Goal: Task Accomplishment & Management: Manage account settings

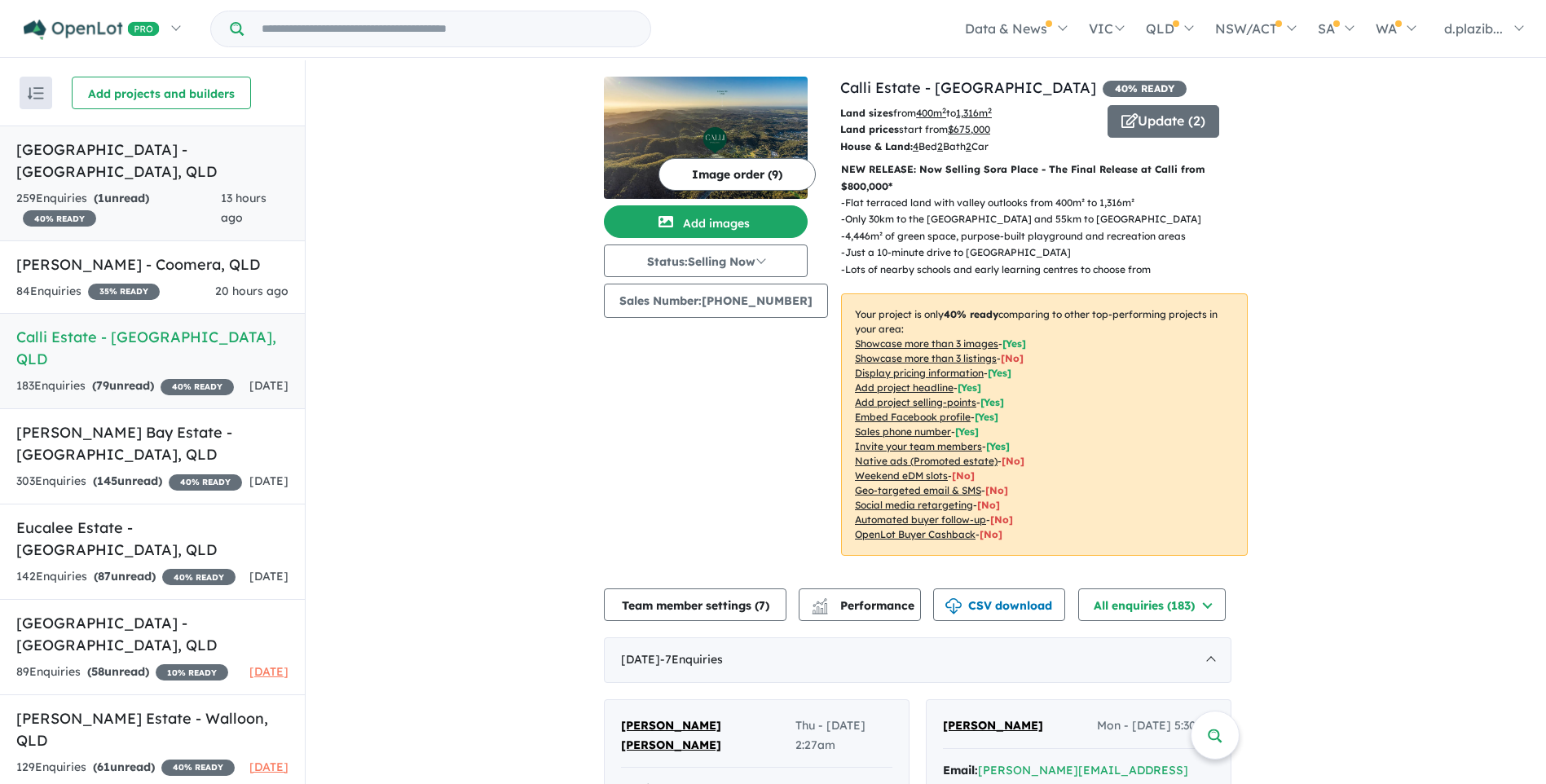
click at [174, 189] on div "259 Enquir ies ( 1 unread) 40 % READY" at bounding box center [118, 208] width 205 height 39
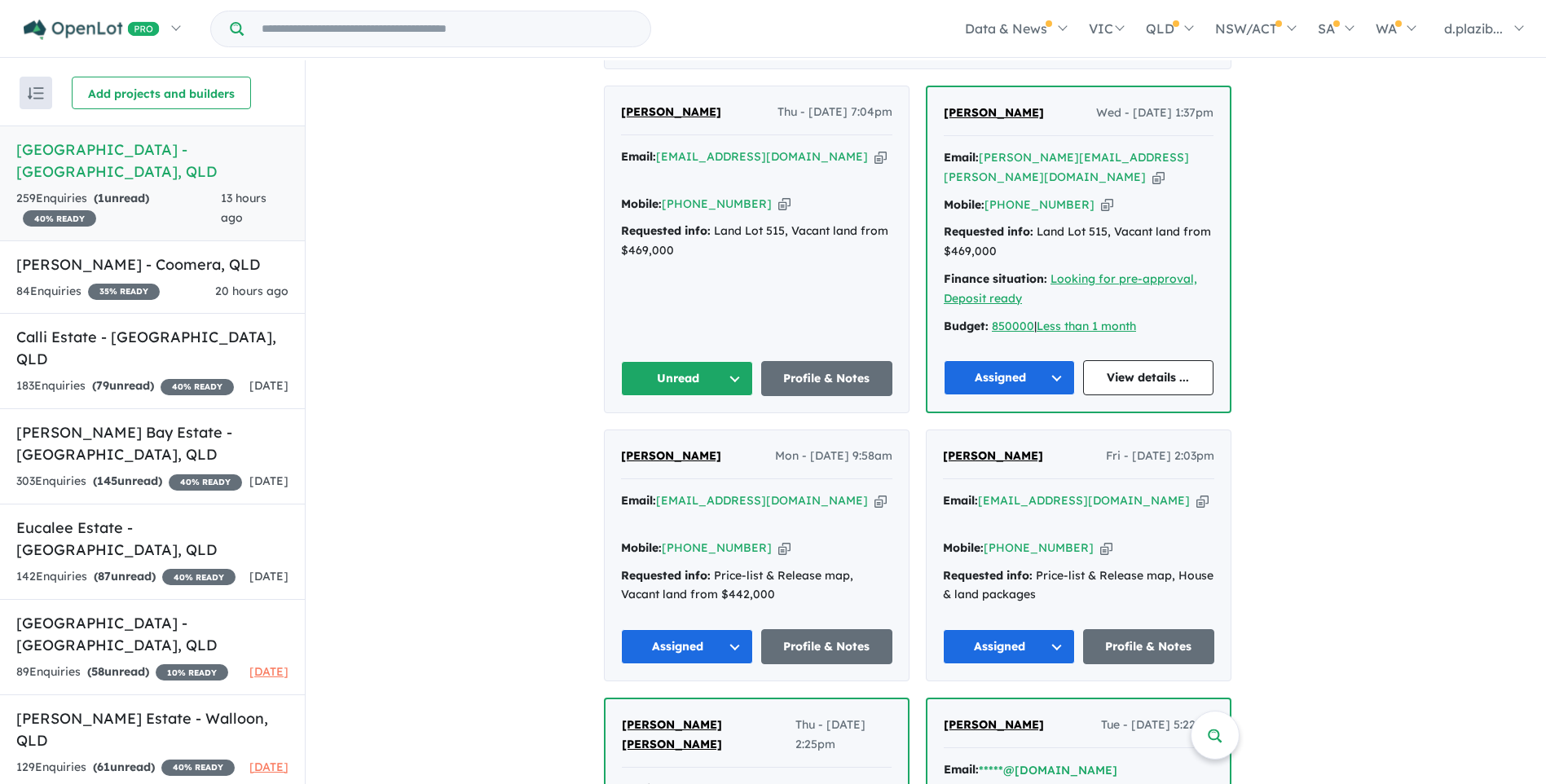
scroll to position [244, 0]
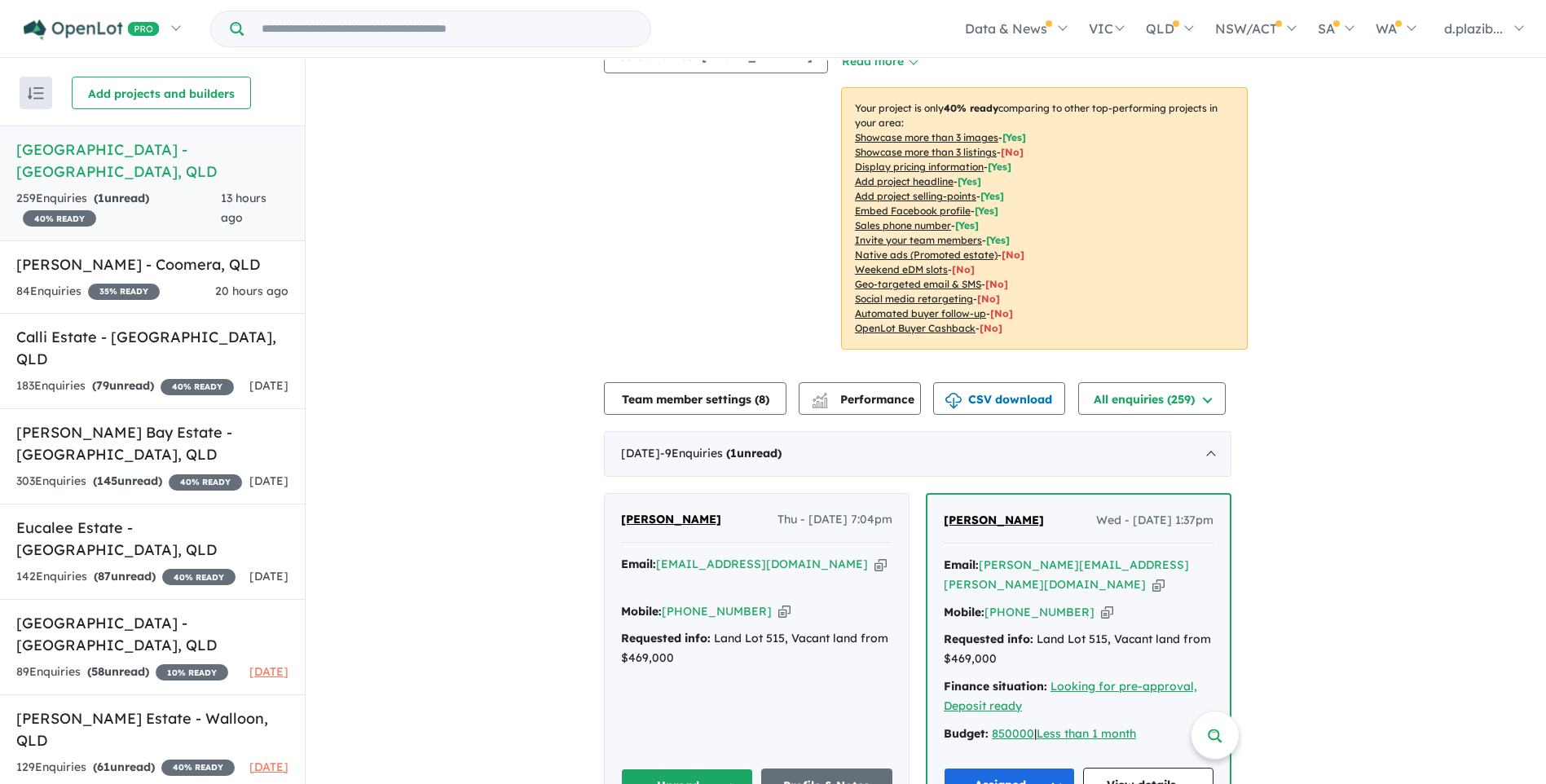
click at [874, 556] on icon "button" at bounding box center [880, 564] width 13 height 17
click at [778, 603] on icon "button" at bounding box center [784, 611] width 13 height 17
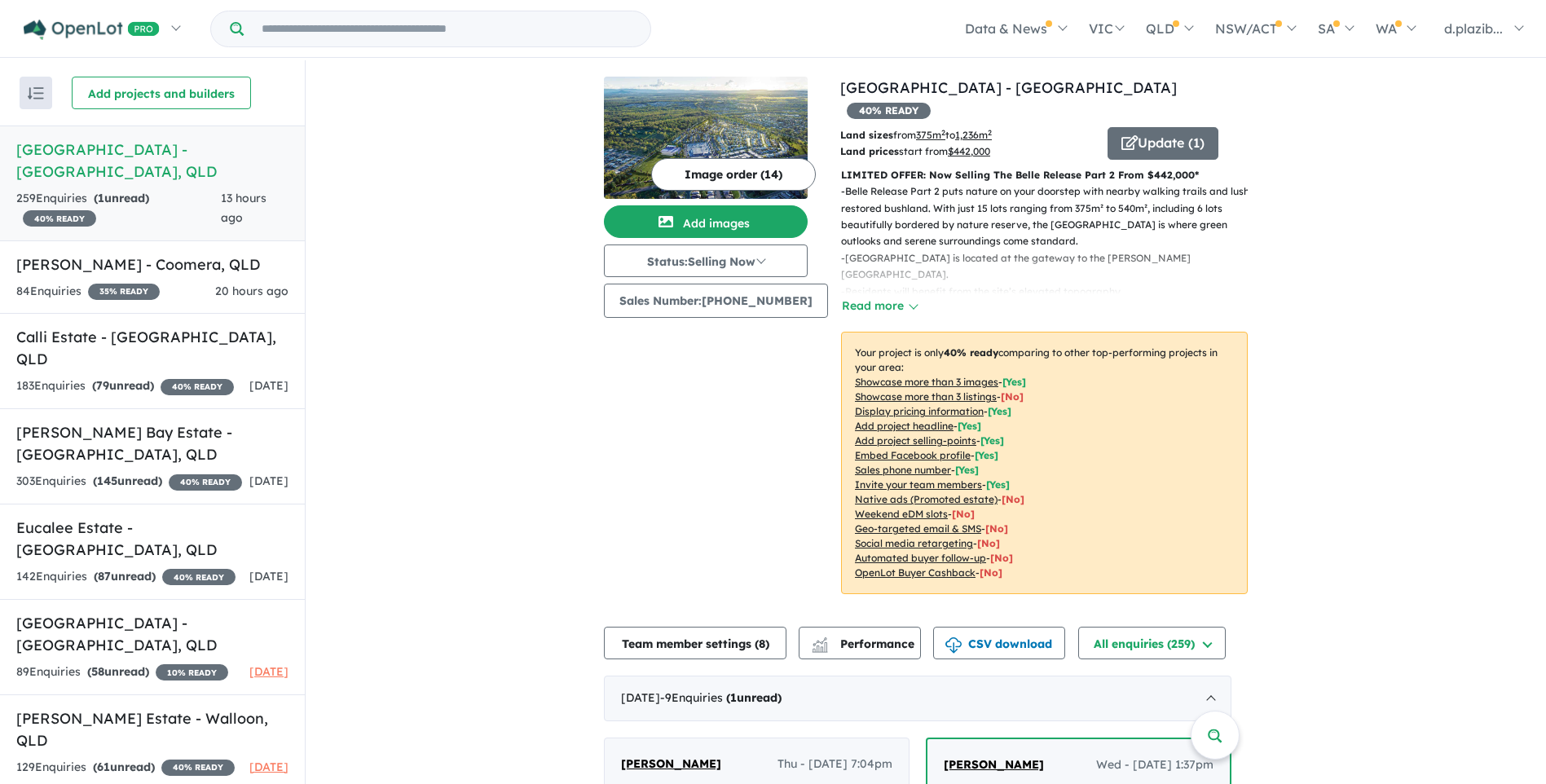
scroll to position [326, 0]
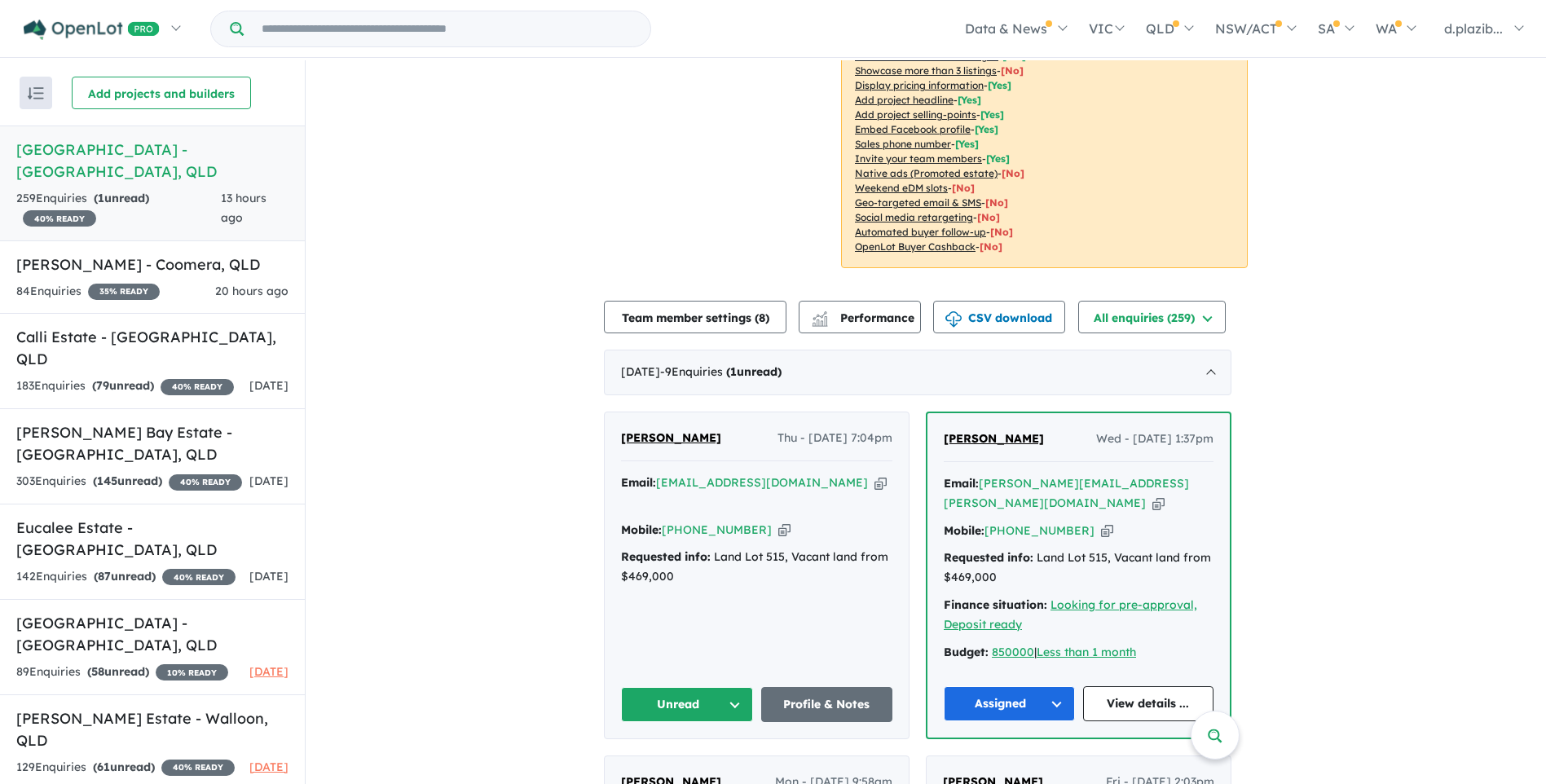
click at [691, 687] on button "Unread" at bounding box center [687, 704] width 132 height 35
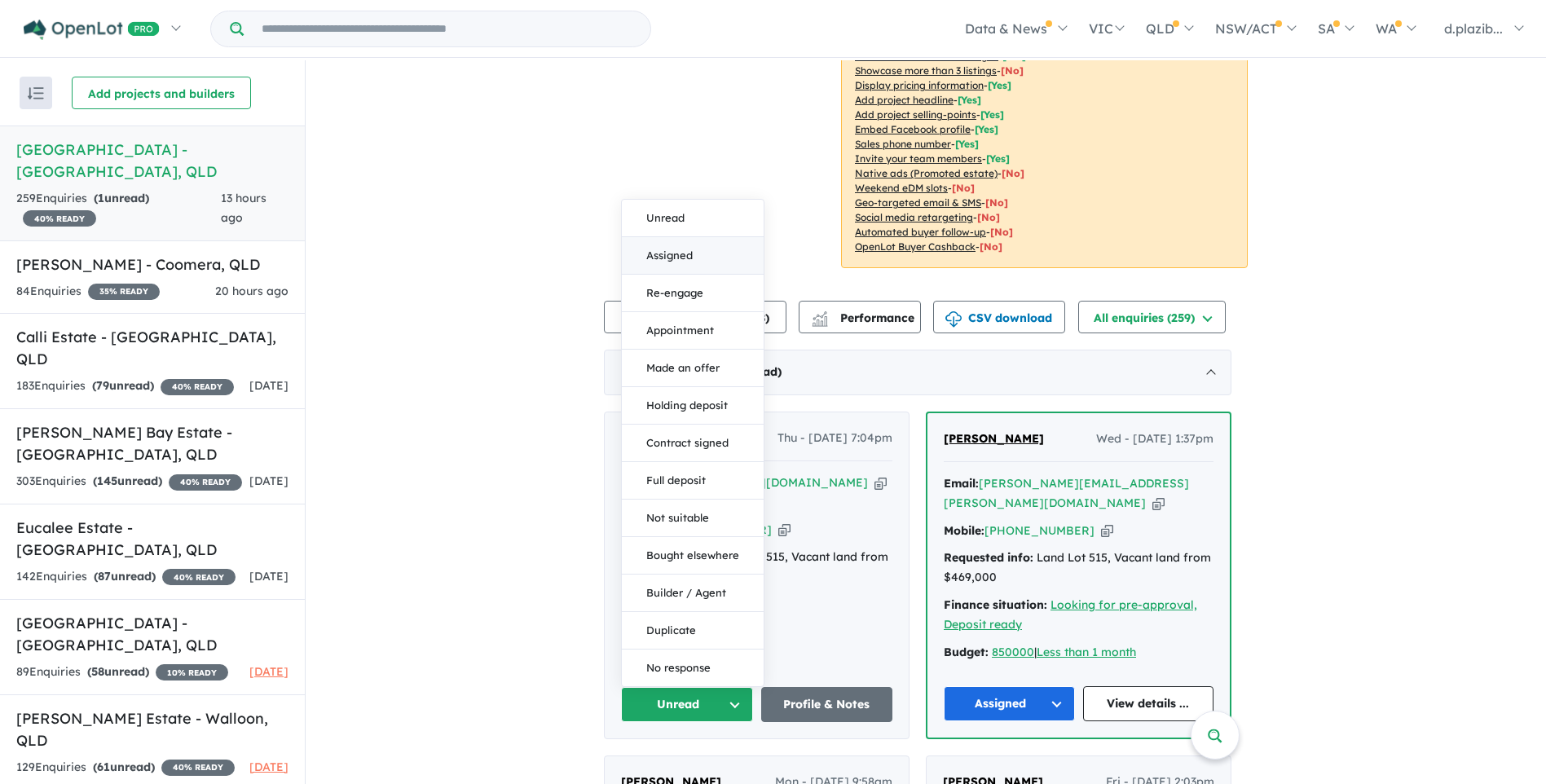
click at [726, 237] on button "Assigned" at bounding box center [692, 255] width 142 height 38
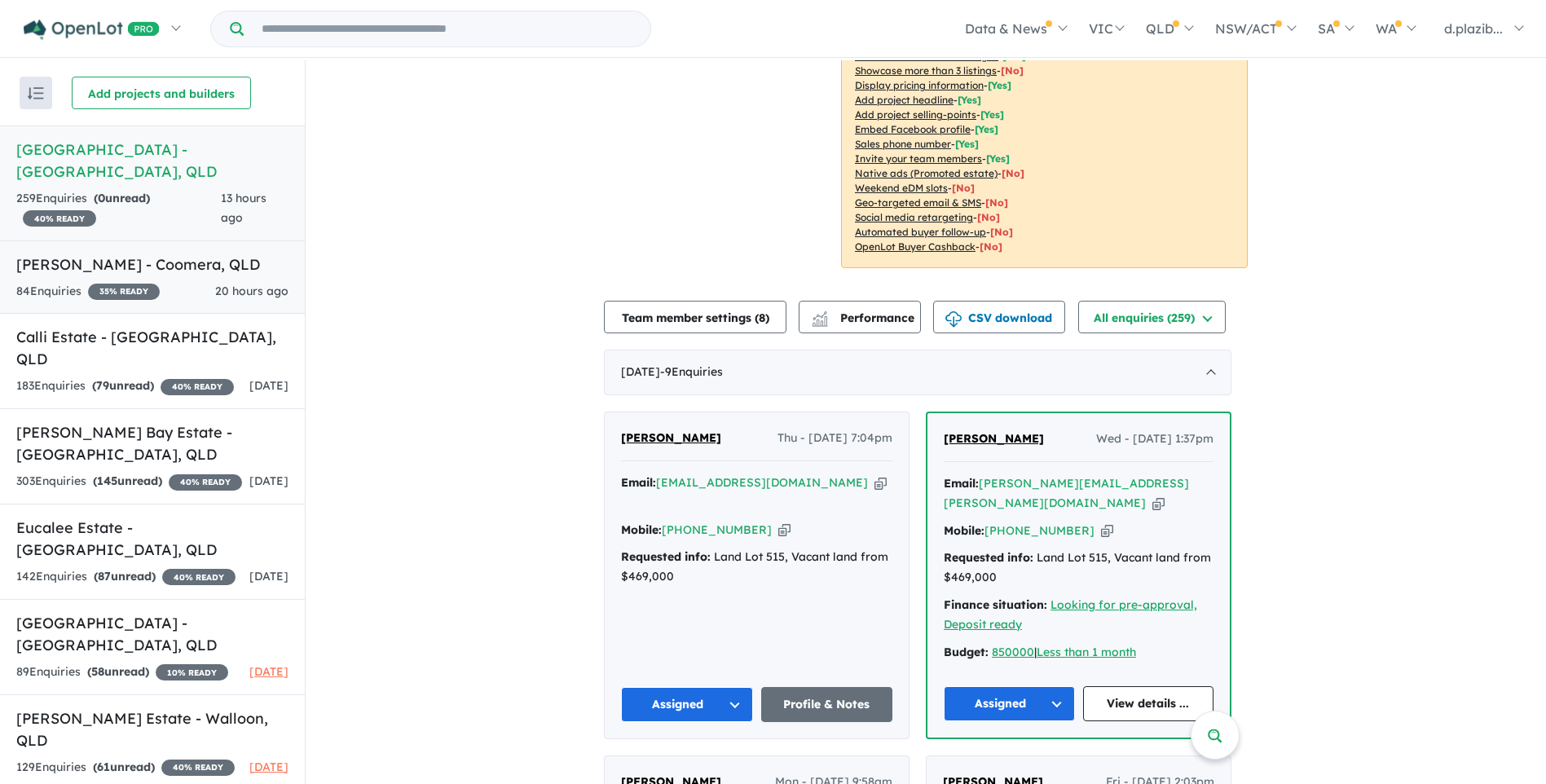
click at [228, 253] on h5 "[PERSON_NAME] - Coomera , [GEOGRAPHIC_DATA]" at bounding box center [152, 264] width 272 height 22
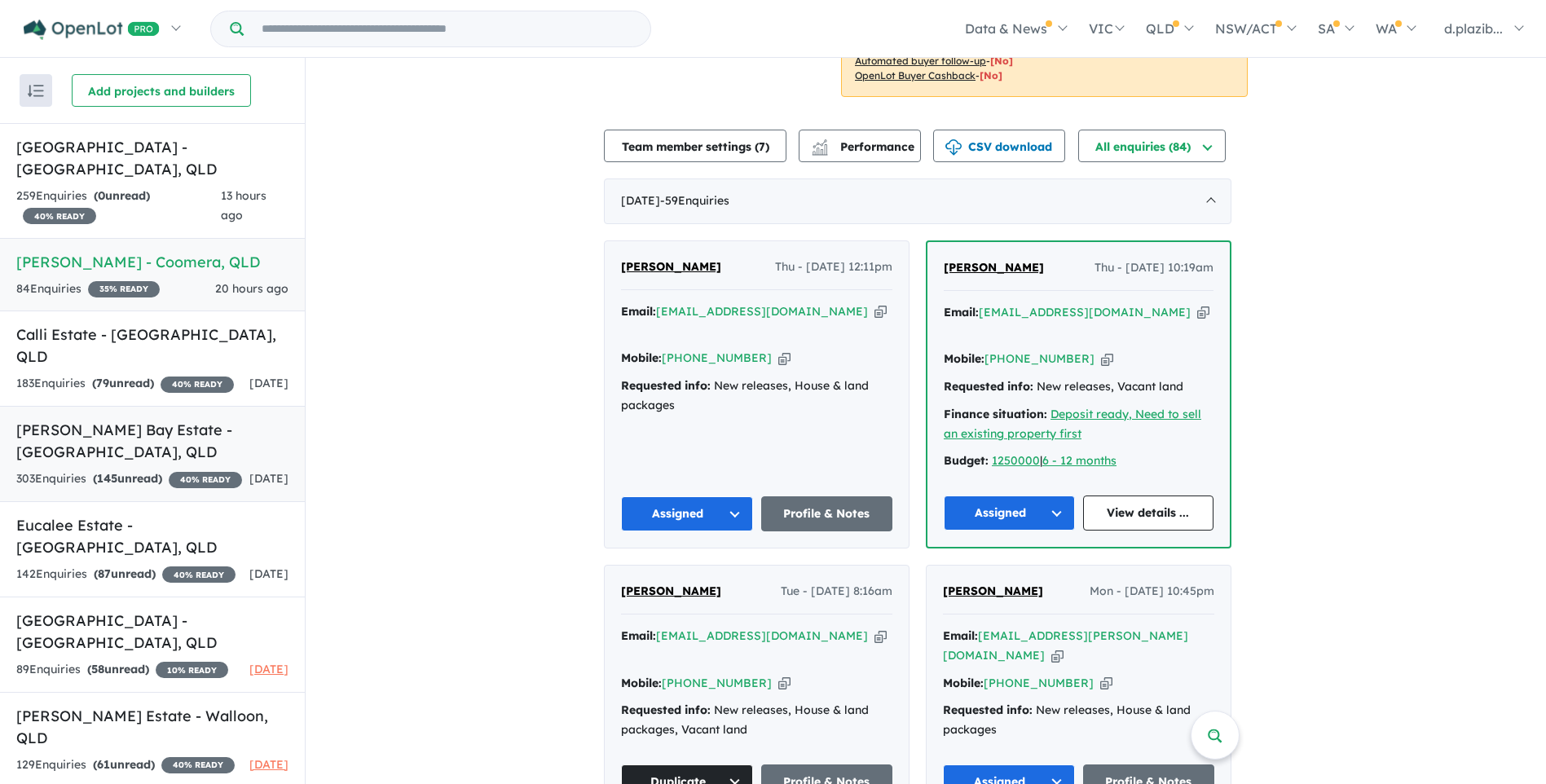
scroll to position [105, 0]
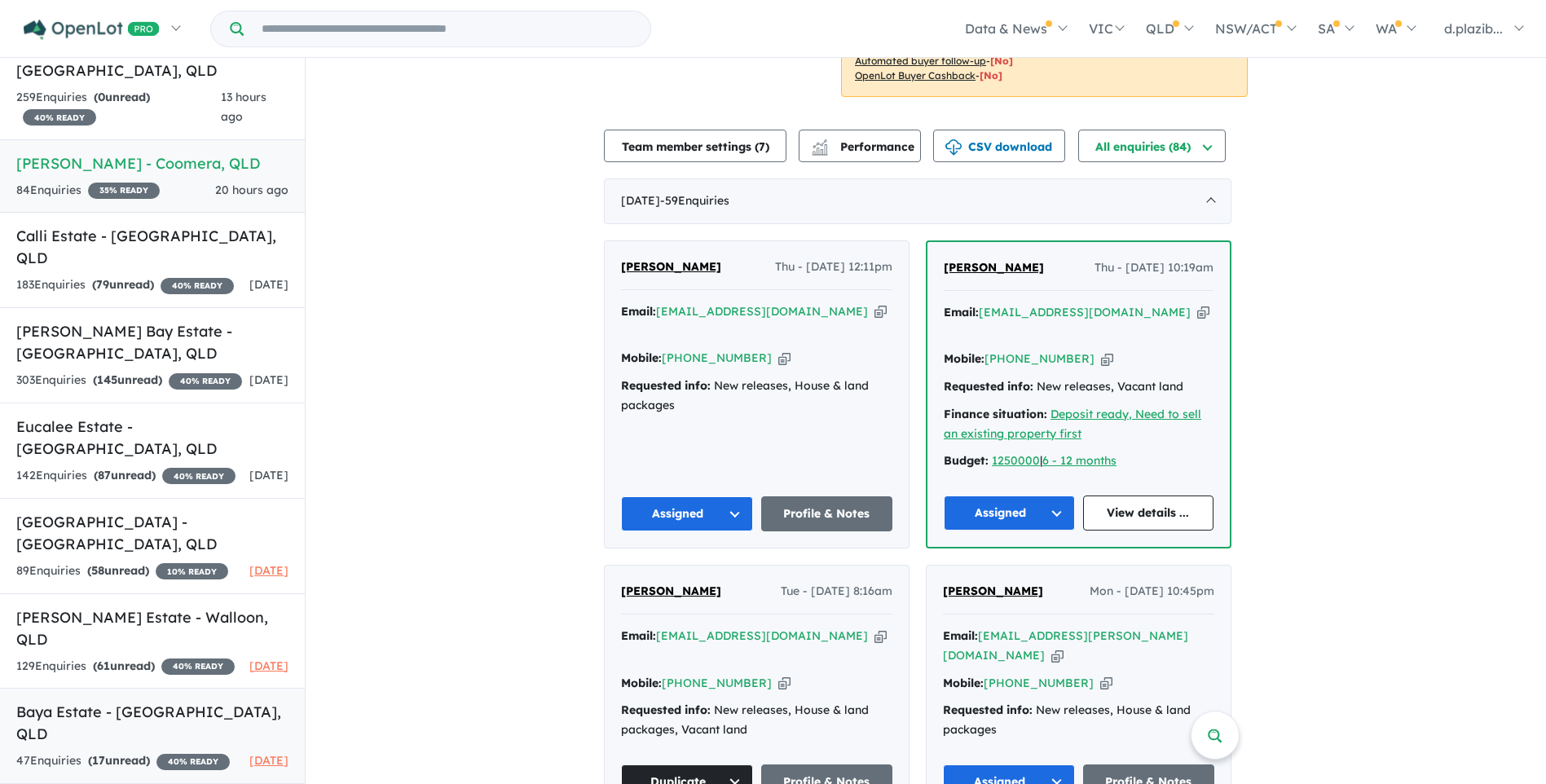
click at [162, 724] on h5 "Baya Estate - [GEOGRAPHIC_DATA] , [GEOGRAPHIC_DATA]" at bounding box center [152, 723] width 272 height 44
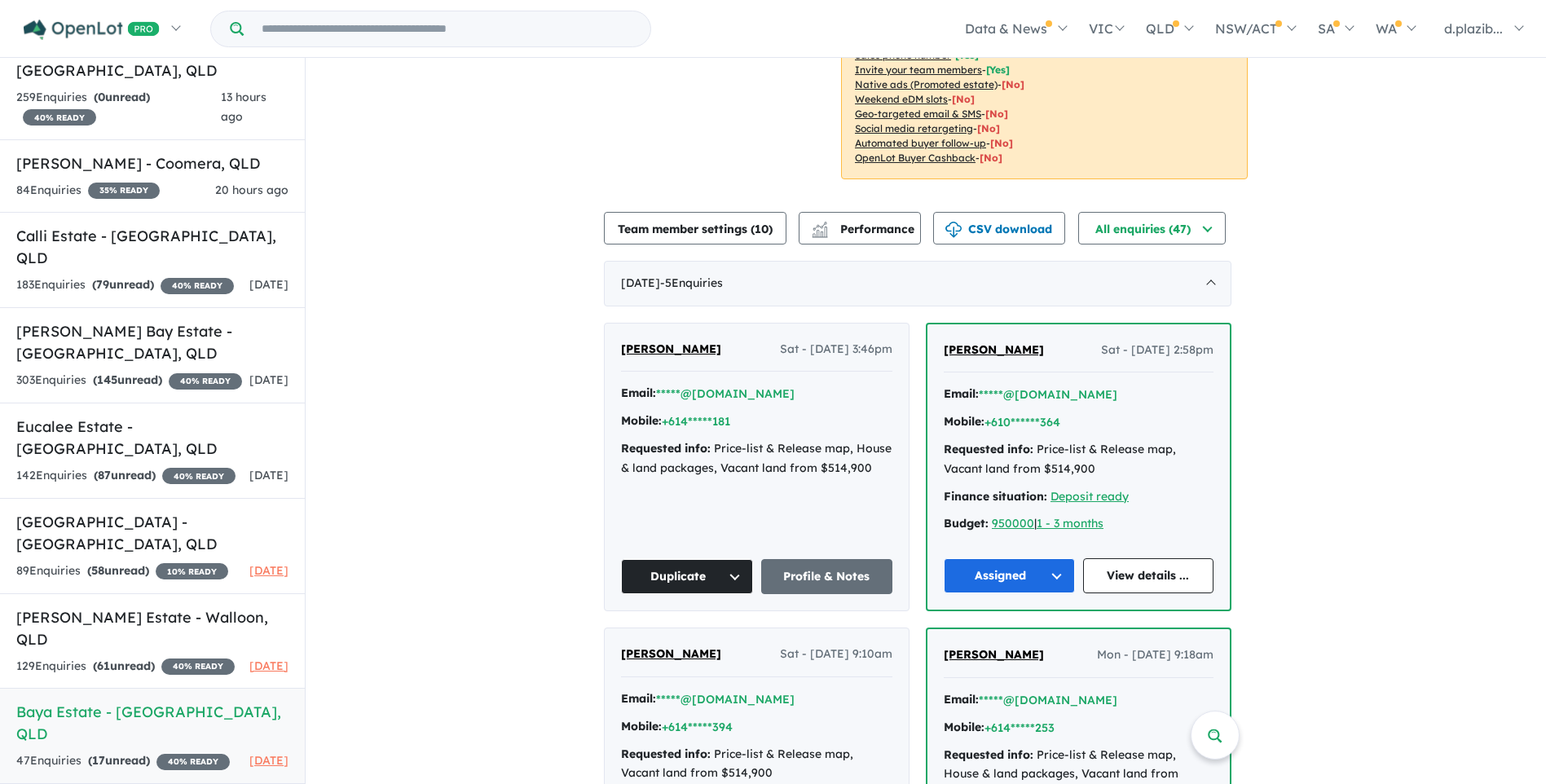
scroll to position [489, 0]
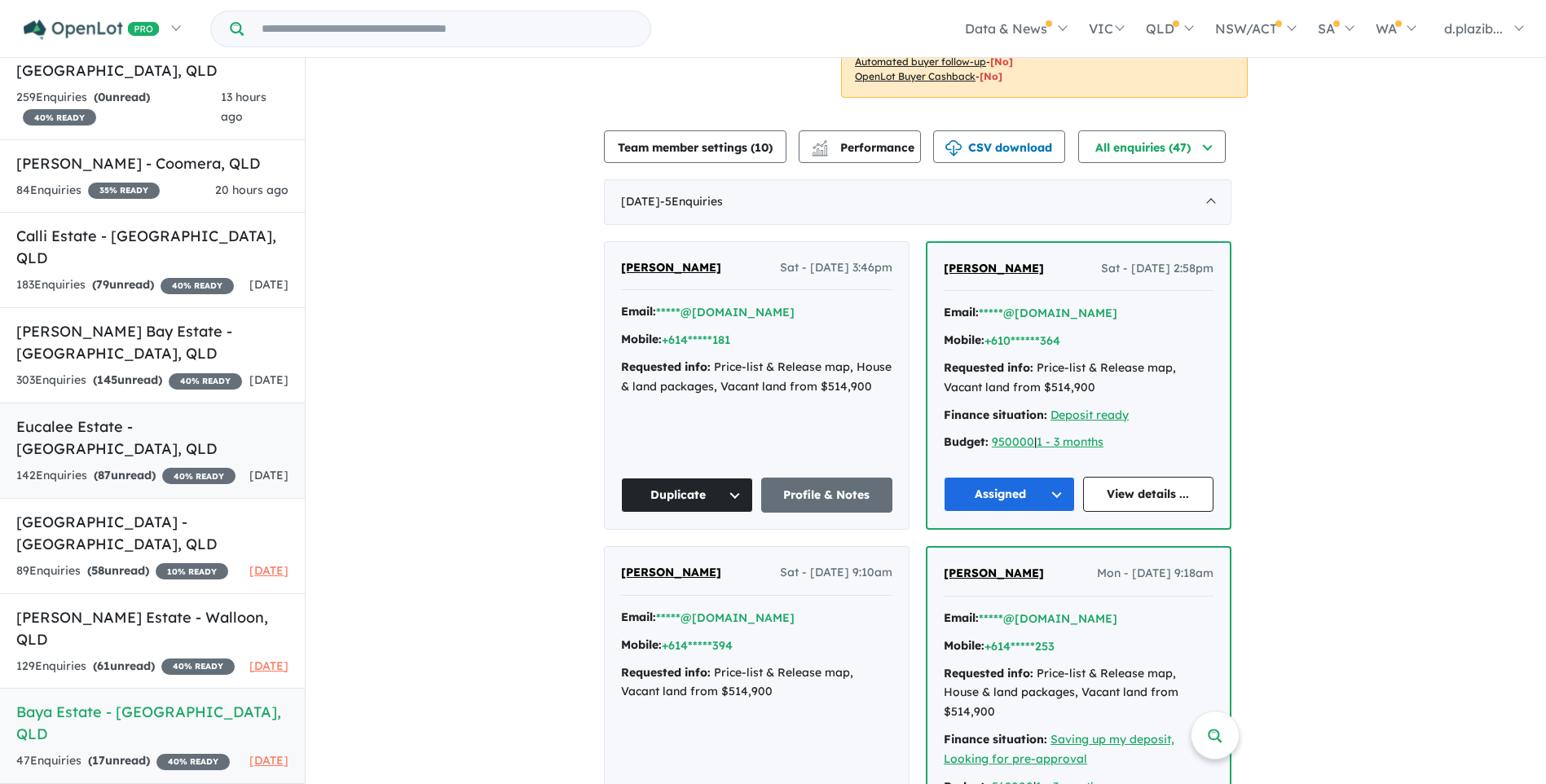
click at [180, 466] on div "142 Enquir ies ( 87 unread) 40 % READY" at bounding box center [125, 475] width 219 height 19
